Goal: Information Seeking & Learning: Stay updated

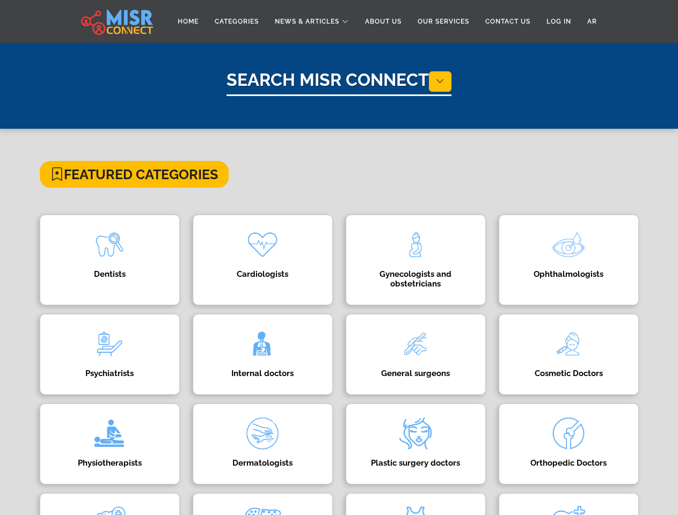
click at [312, 21] on span "News & Articles" at bounding box center [307, 22] width 64 height 10
click at [442, 82] on icon at bounding box center [440, 81] width 9 height 10
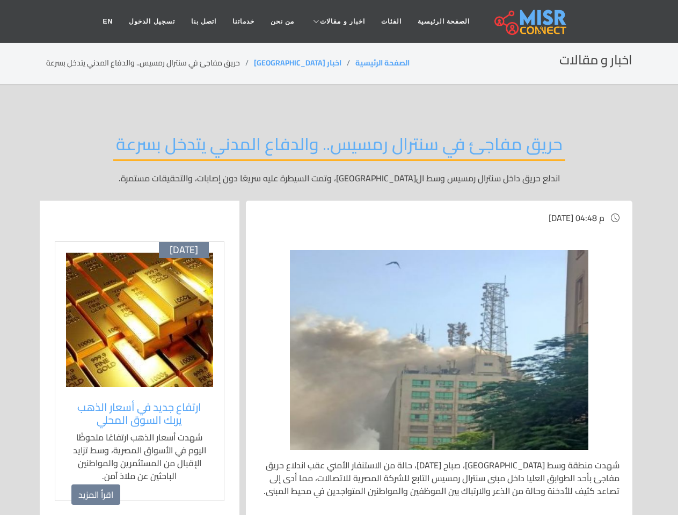
click at [338, 21] on span "اخبار و مقالات" at bounding box center [342, 22] width 45 height 10
